Goal: Transaction & Acquisition: Purchase product/service

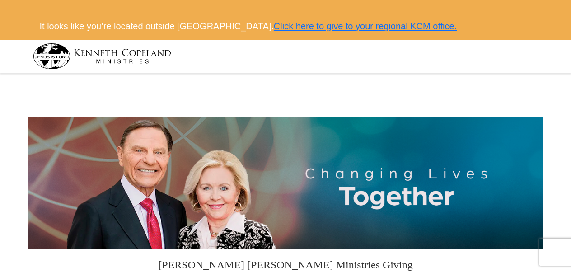
select select "E.SUSX"
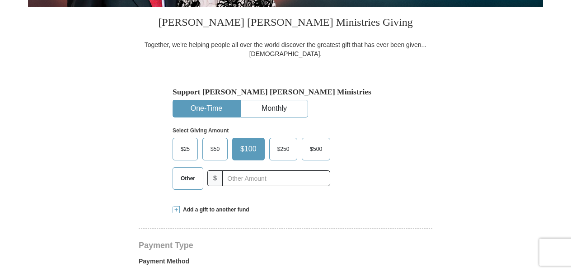
scroll to position [271, 0]
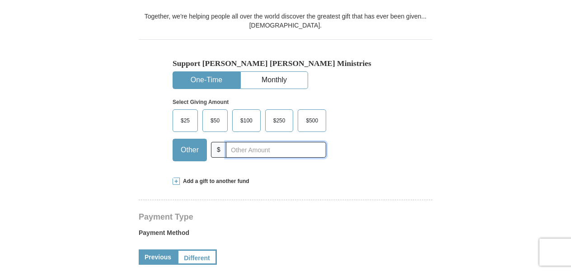
click at [232, 149] on input "text" at bounding box center [276, 150] width 100 height 16
type input "10"
click at [220, 147] on span "$" at bounding box center [218, 150] width 15 height 16
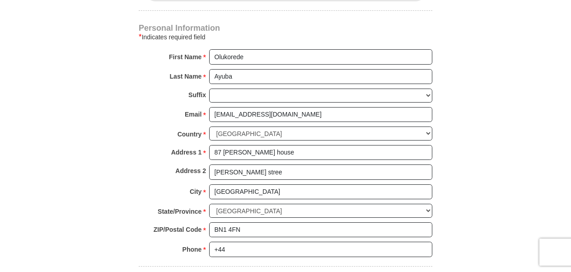
scroll to position [655, 0]
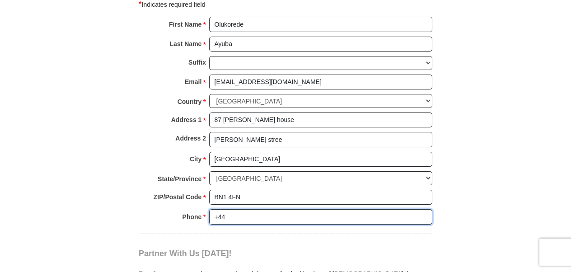
click at [243, 210] on input "+44" at bounding box center [320, 216] width 223 height 15
type input "+447783867683"
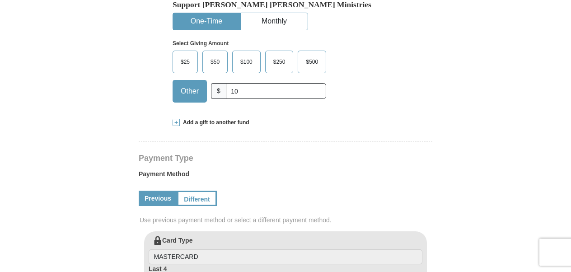
scroll to position [315, 0]
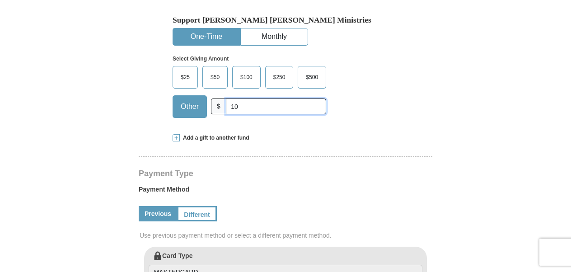
click at [286, 107] on input "10" at bounding box center [276, 107] width 100 height 16
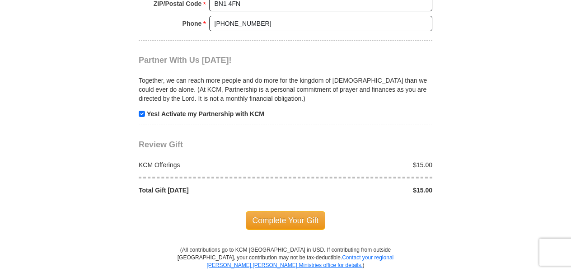
scroll to position [854, 0]
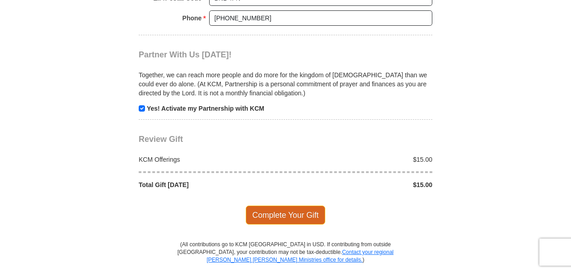
type input "15"
click at [261, 212] on span "Complete Your Gift" at bounding box center [286, 215] width 80 height 19
